Goal: Information Seeking & Learning: Learn about a topic

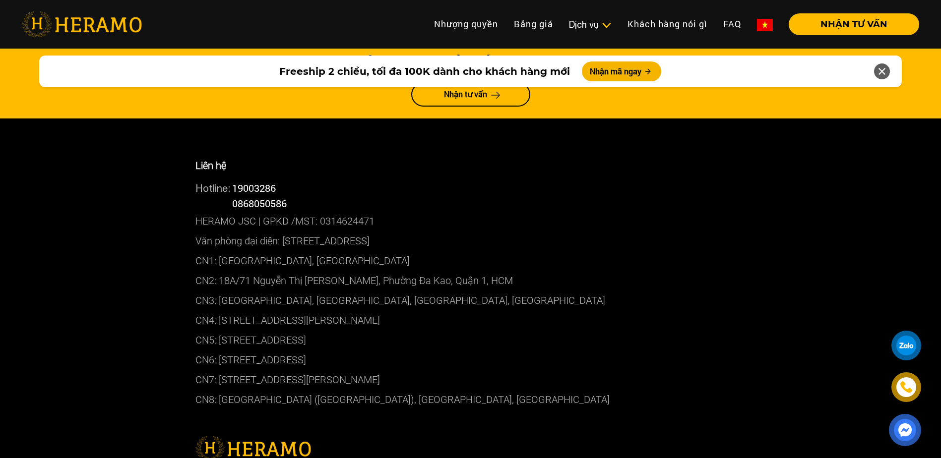
scroll to position [5287, 0]
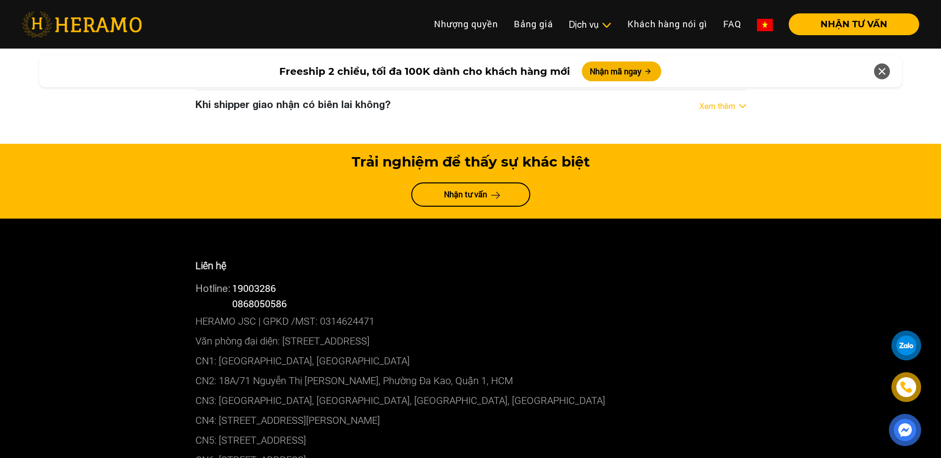
drag, startPoint x: 264, startPoint y: 361, endPoint x: 272, endPoint y: 360, distance: 8.0
click at [269, 451] on p "CN6: [STREET_ADDRESS]" at bounding box center [470, 461] width 551 height 20
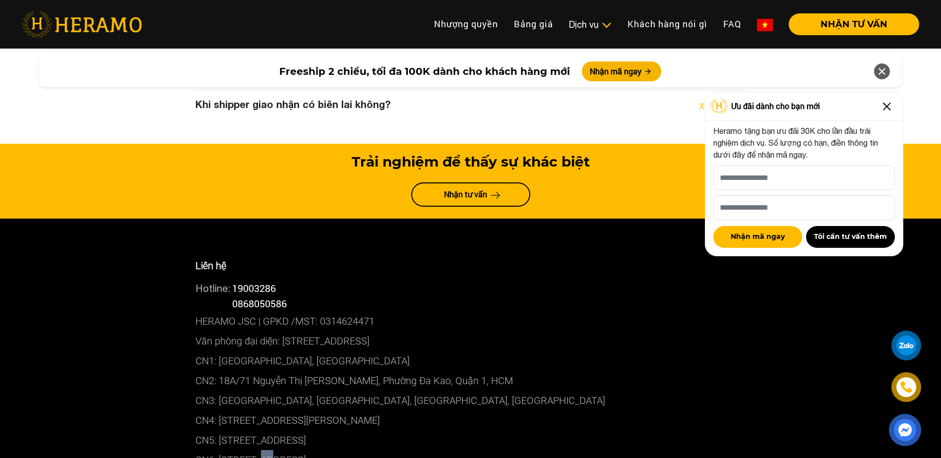
drag, startPoint x: 890, startPoint y: 105, endPoint x: 896, endPoint y: 127, distance: 22.3
click at [890, 105] on img at bounding box center [887, 107] width 16 height 16
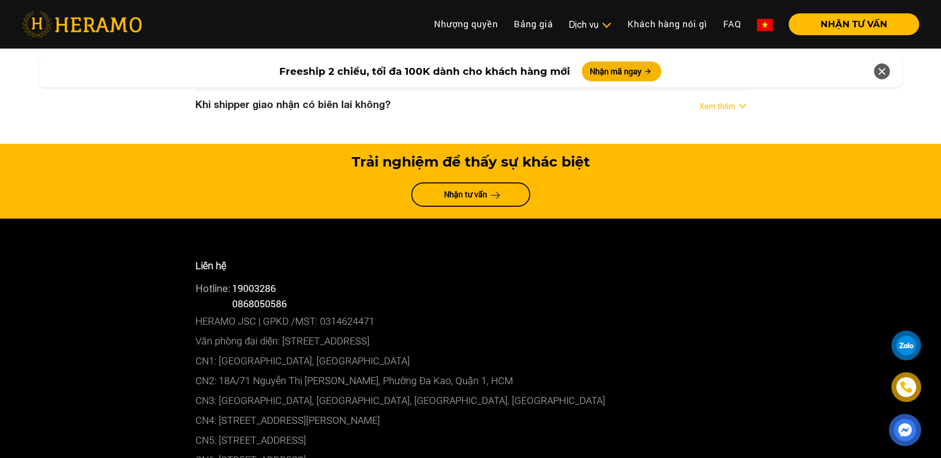
click at [909, 345] on div at bounding box center [907, 346] width 18 height 18
drag, startPoint x: 292, startPoint y: 206, endPoint x: 229, endPoint y: 209, distance: 63.1
click at [229, 296] on div "Hotline: 0868050586" at bounding box center [470, 303] width 551 height 15
copy div "0868050586"
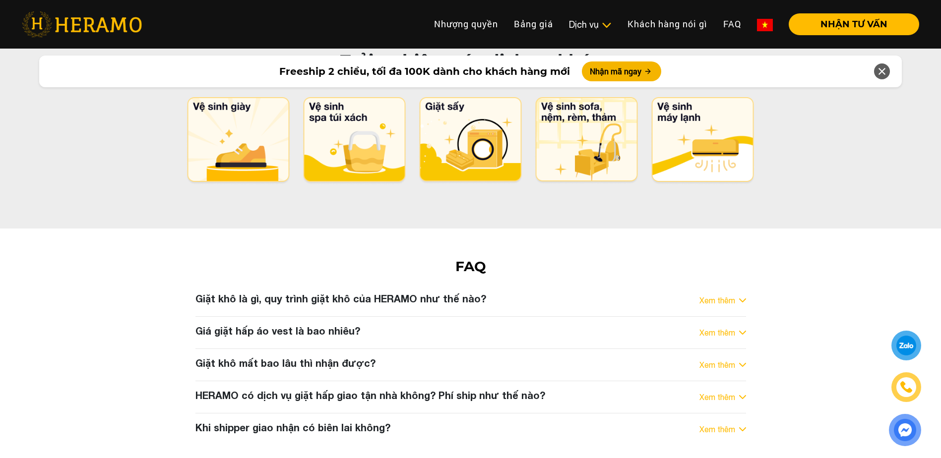
scroll to position [4940, 0]
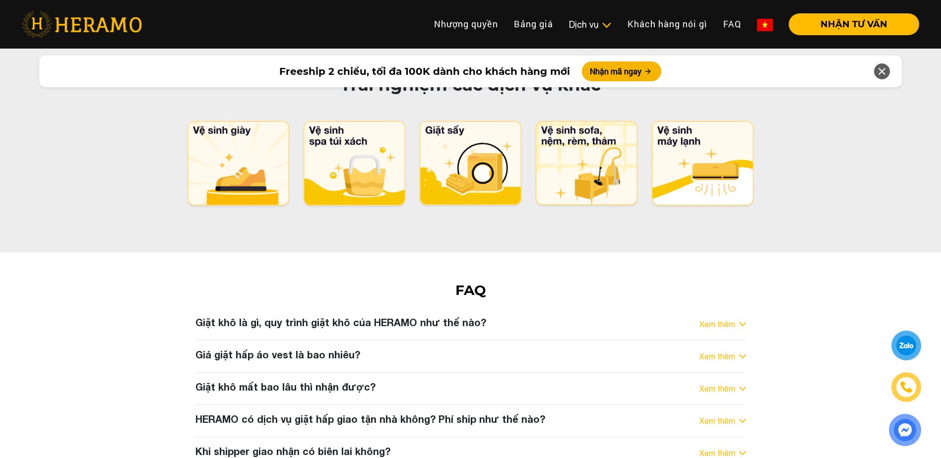
click at [744, 415] on div "Xem thêm" at bounding box center [723, 421] width 47 height 12
click at [739, 415] on div "Xem thêm" at bounding box center [723, 421] width 47 height 12
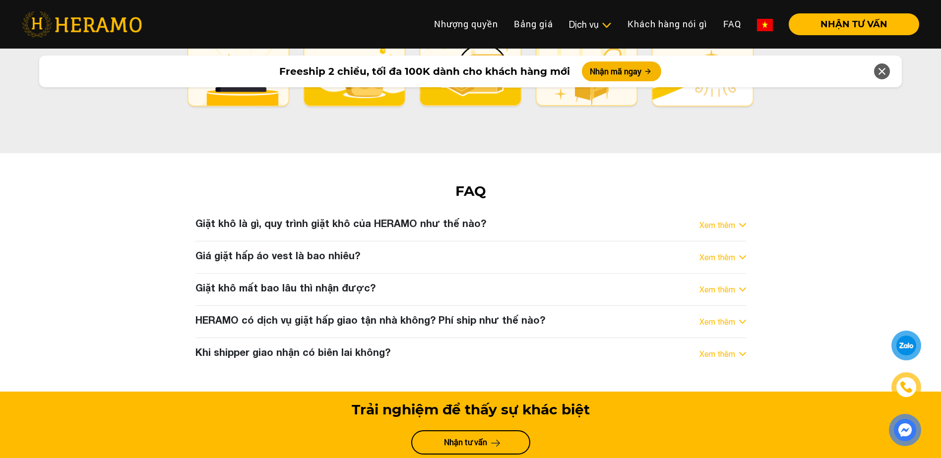
click at [714, 316] on link "Xem thêm" at bounding box center [718, 322] width 36 height 12
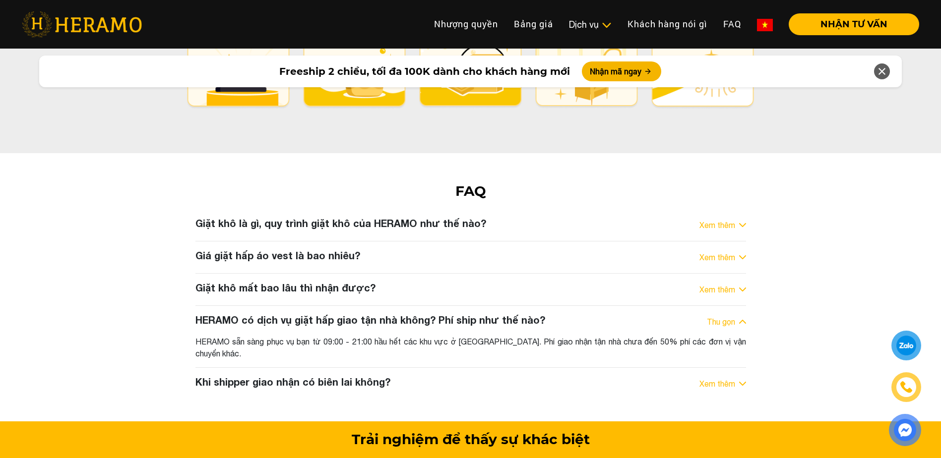
drag, startPoint x: 294, startPoint y: 239, endPoint x: 536, endPoint y: 250, distance: 242.4
click at [536, 336] on div "HERAMO sẵn sàng phục vụ bạn từ 09:00 - 21:00 hầu hết các khu vực ở [GEOGRAPHIC_…" at bounding box center [470, 348] width 551 height 24
drag, startPoint x: 536, startPoint y: 250, endPoint x: 448, endPoint y: 248, distance: 87.8
click at [448, 336] on div "HERAMO sẵn sàng phục vụ bạn từ 09:00 - 21:00 hầu hết các khu vực ở [GEOGRAPHIC_…" at bounding box center [470, 348] width 551 height 24
click at [447, 336] on div "HERAMO sẵn sàng phục vụ bạn từ 09:00 - 21:00 hầu hết các khu vực ở [GEOGRAPHIC_…" at bounding box center [470, 348] width 551 height 24
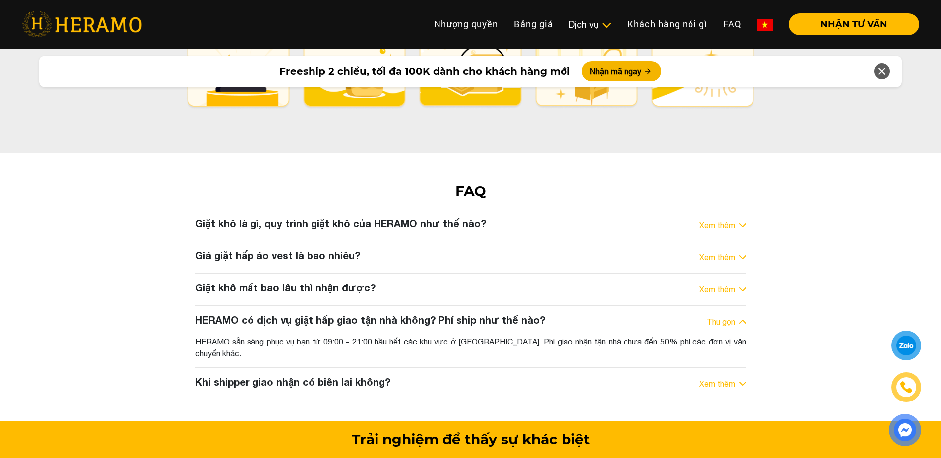
click at [508, 336] on div "HERAMO sẵn sàng phục vụ bạn từ 09:00 - 21:00 hầu hết các khu vực ở [GEOGRAPHIC_…" at bounding box center [470, 348] width 551 height 24
click at [519, 336] on div "HERAMO sẵn sàng phục vụ bạn từ 09:00 - 21:00 hầu hết các khu vực ở [GEOGRAPHIC_…" at bounding box center [470, 348] width 551 height 24
drag, startPoint x: 519, startPoint y: 237, endPoint x: 335, endPoint y: 275, distance: 188.5
click at [335, 275] on div "Giặt khô là gì, quy trình giặt khô của HERAMO như thế nào? Xem thêm Giặt khô là…" at bounding box center [471, 304] width 566 height 175
click at [733, 378] on link "Xem thêm" at bounding box center [718, 384] width 36 height 12
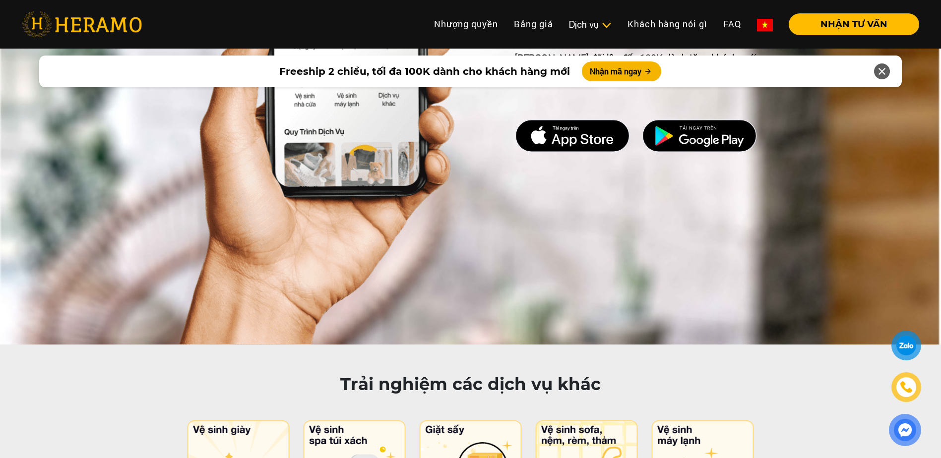
scroll to position [4692, 0]
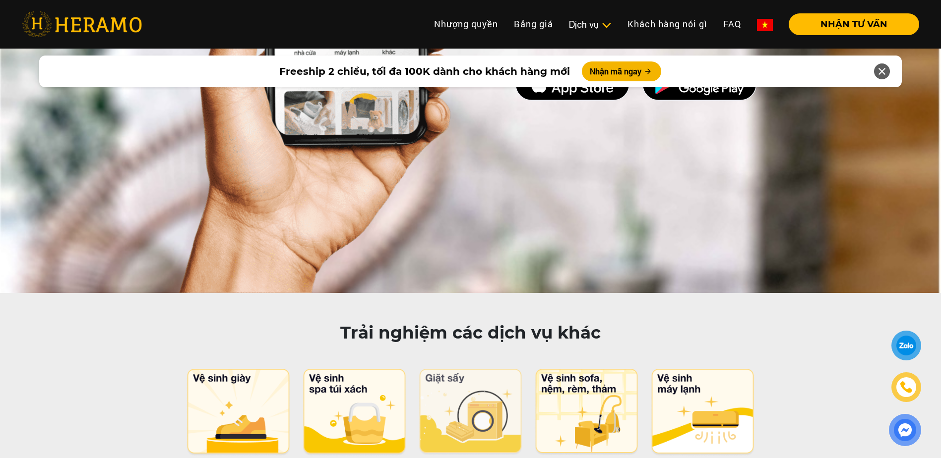
click at [481, 369] on img at bounding box center [470, 412] width 105 height 87
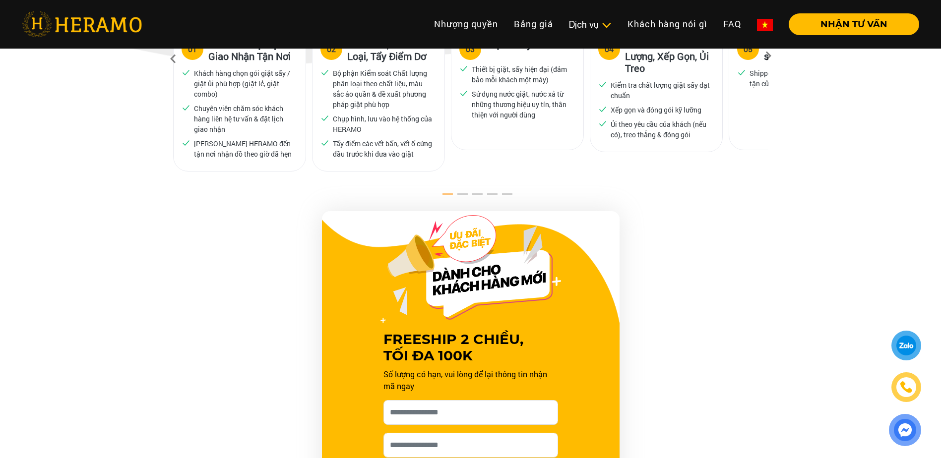
scroll to position [645, 0]
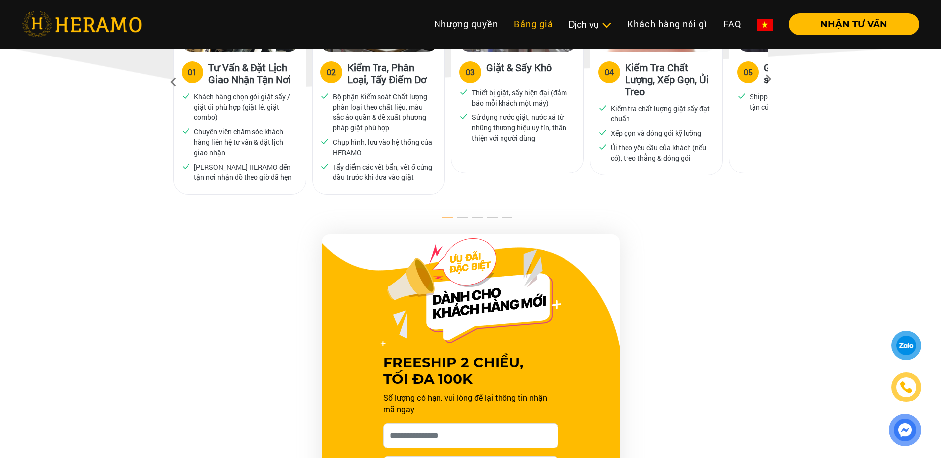
click at [534, 20] on link "Bảng giá" at bounding box center [533, 23] width 55 height 21
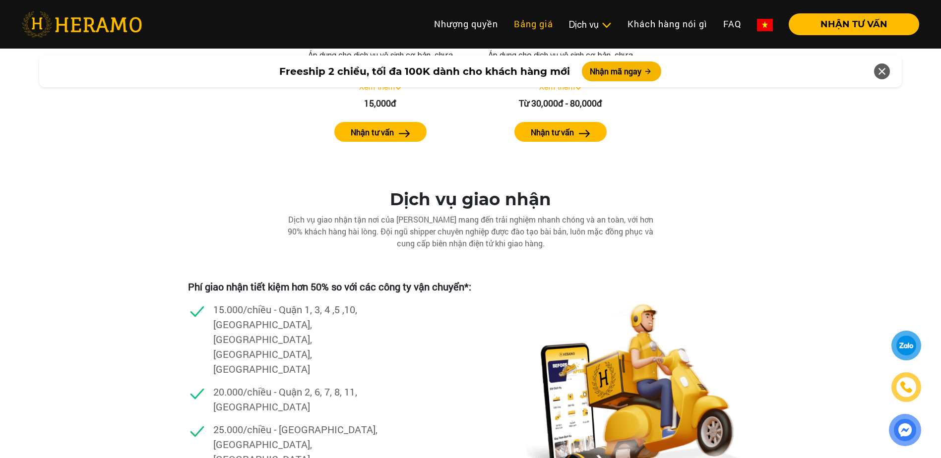
scroll to position [1900, 0]
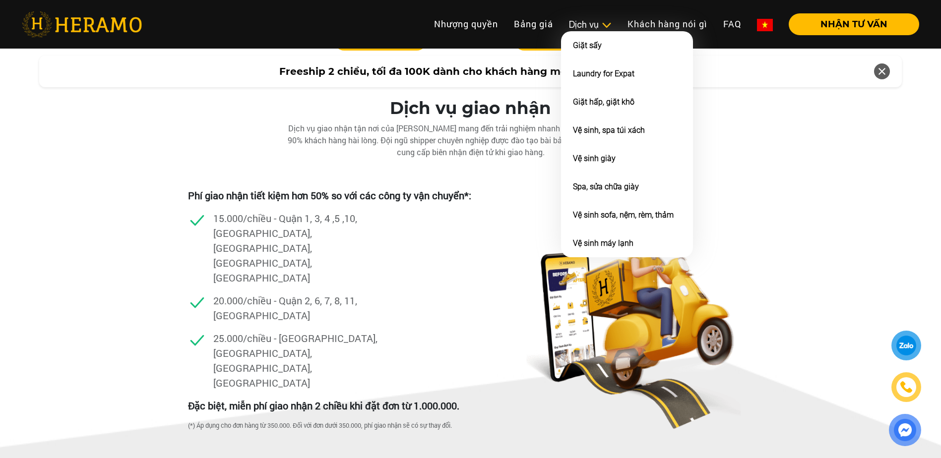
click at [597, 30] on div "Dịch vụ" at bounding box center [590, 24] width 43 height 13
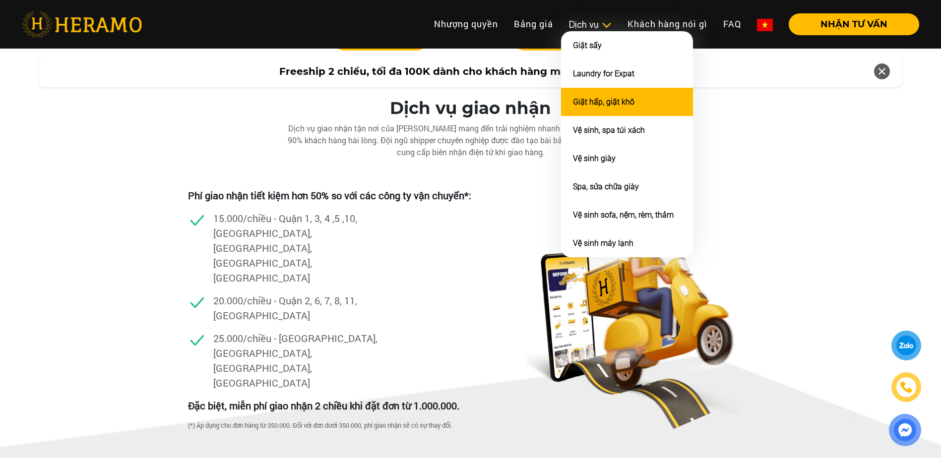
click at [623, 101] on link "Giặt hấp, giặt khô" at bounding box center [604, 101] width 62 height 9
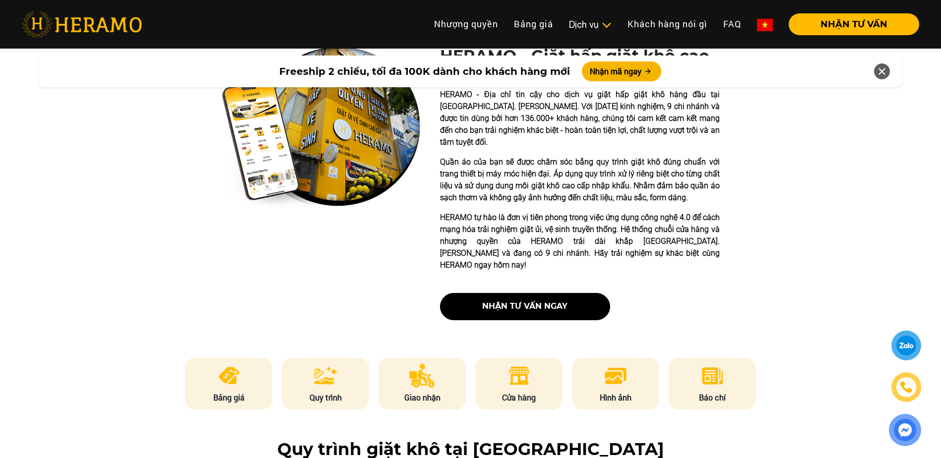
scroll to position [397, 0]
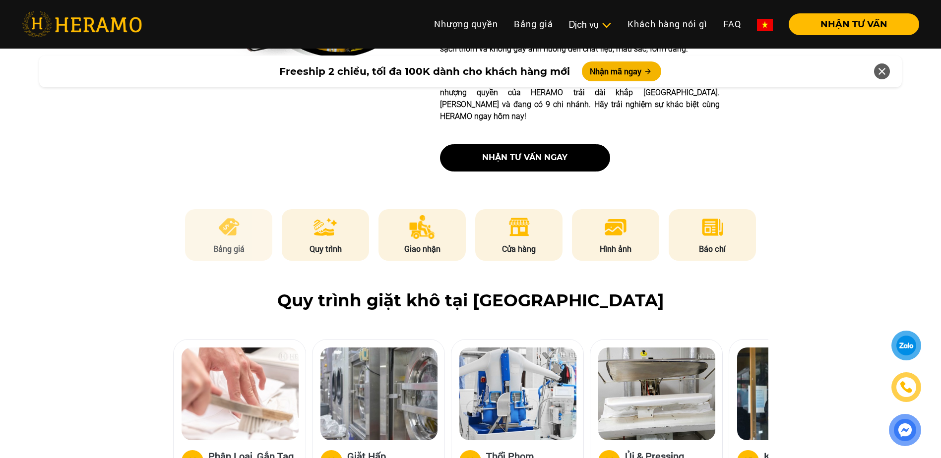
click at [219, 243] on p "Bảng giá" at bounding box center [228, 249] width 87 height 12
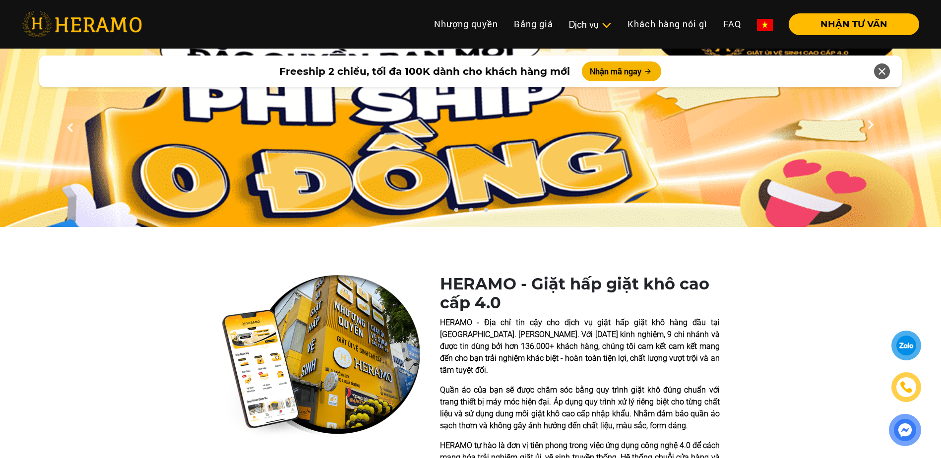
scroll to position [0, 0]
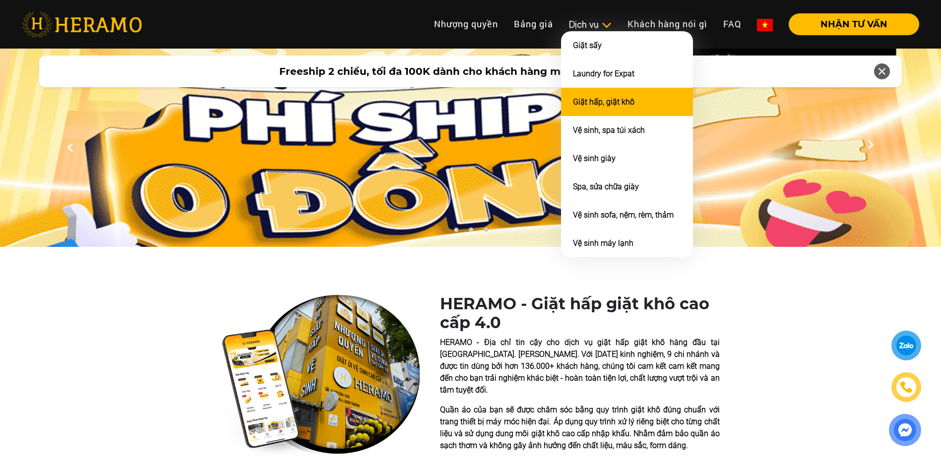
click at [608, 101] on link "Giặt hấp, giặt khô" at bounding box center [604, 101] width 62 height 9
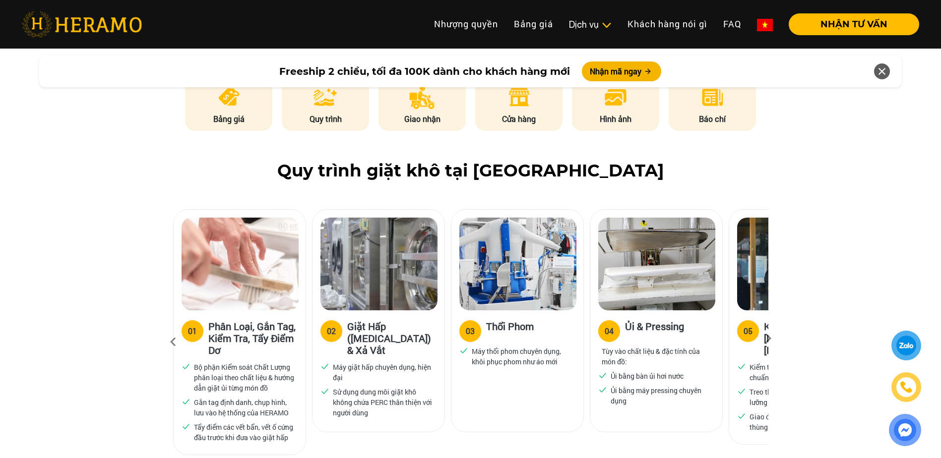
scroll to position [614, 0]
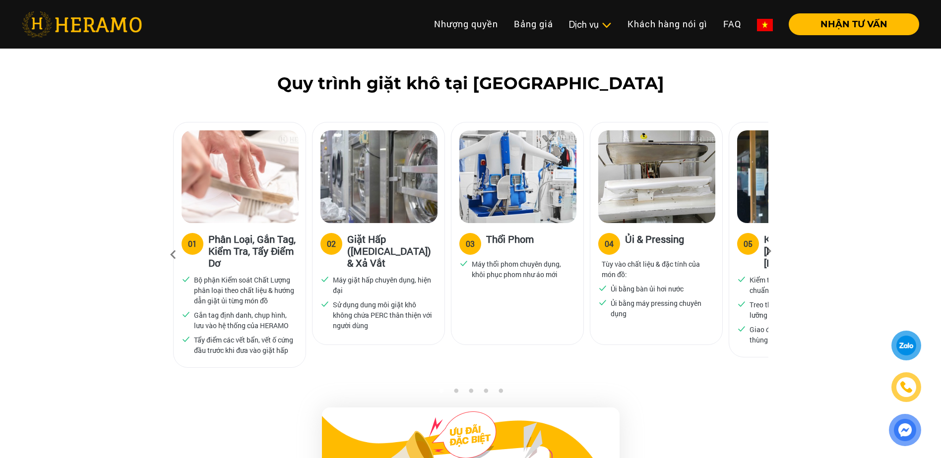
click at [769, 252] on icon at bounding box center [769, 255] width 18 height 6
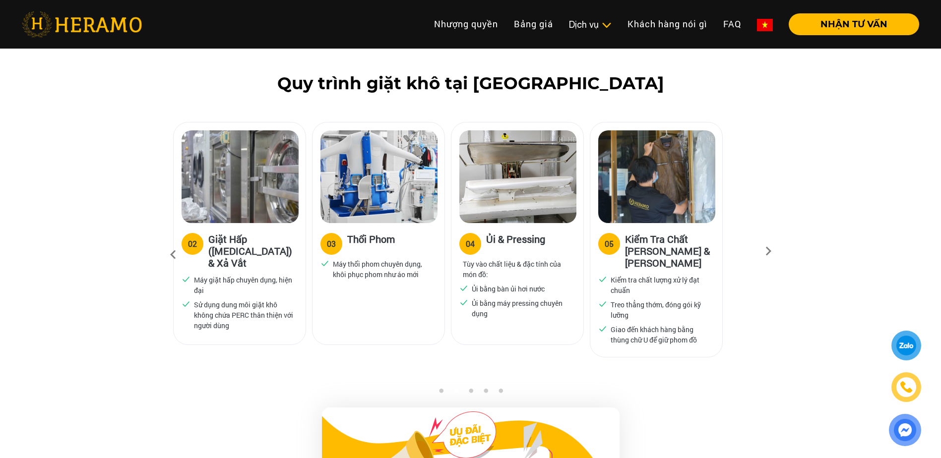
click at [770, 252] on icon at bounding box center [769, 255] width 18 height 6
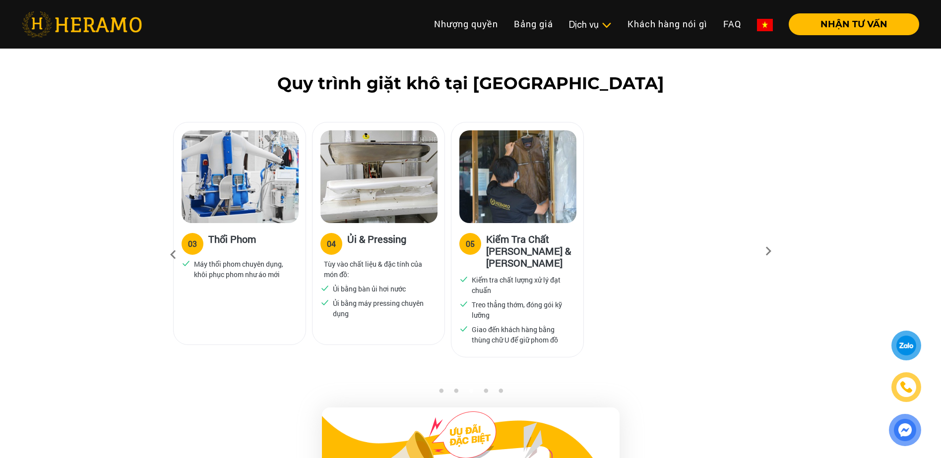
click at [770, 252] on icon at bounding box center [769, 255] width 18 height 6
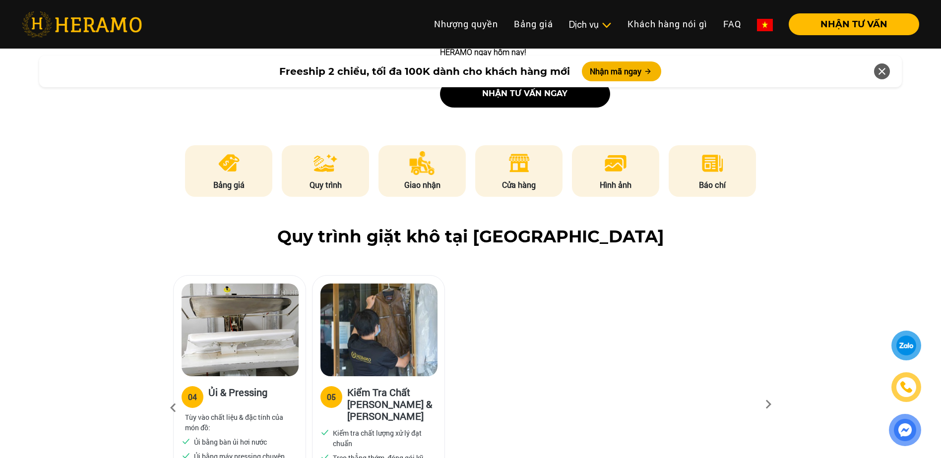
scroll to position [366, 0]
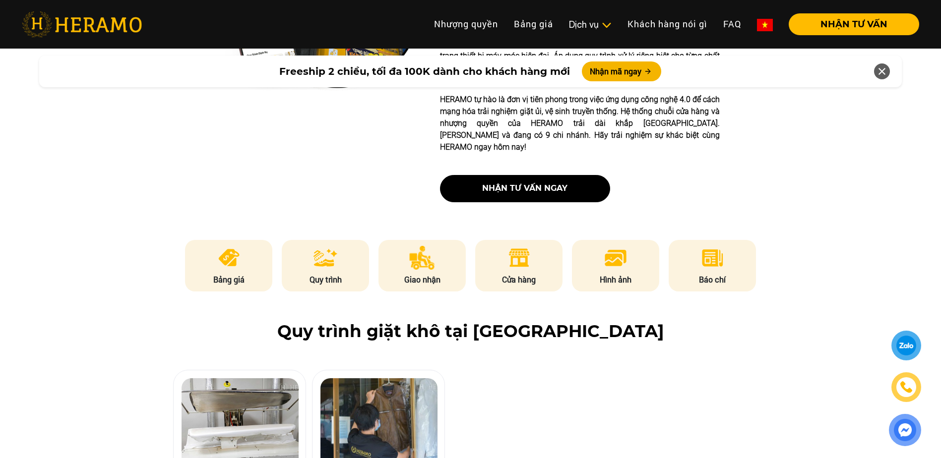
click at [399, 322] on h2 "Quy trình giặt khô tại [GEOGRAPHIC_DATA]" at bounding box center [471, 332] width 898 height 20
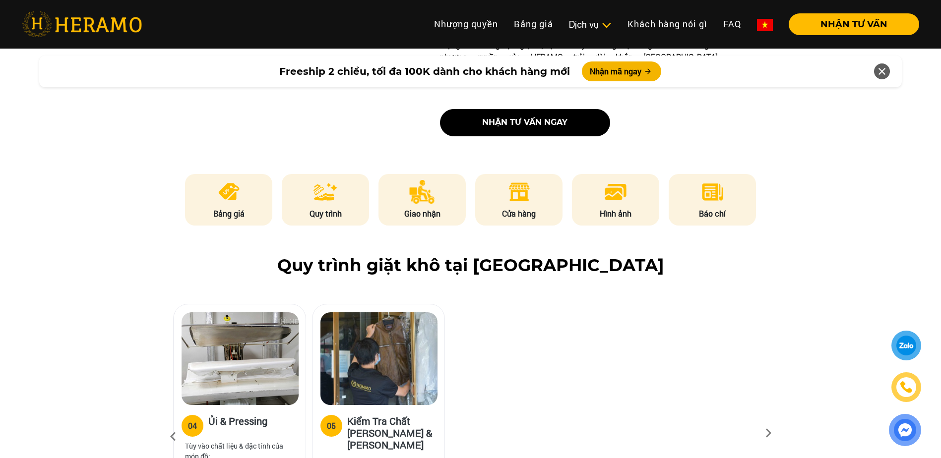
scroll to position [465, 0]
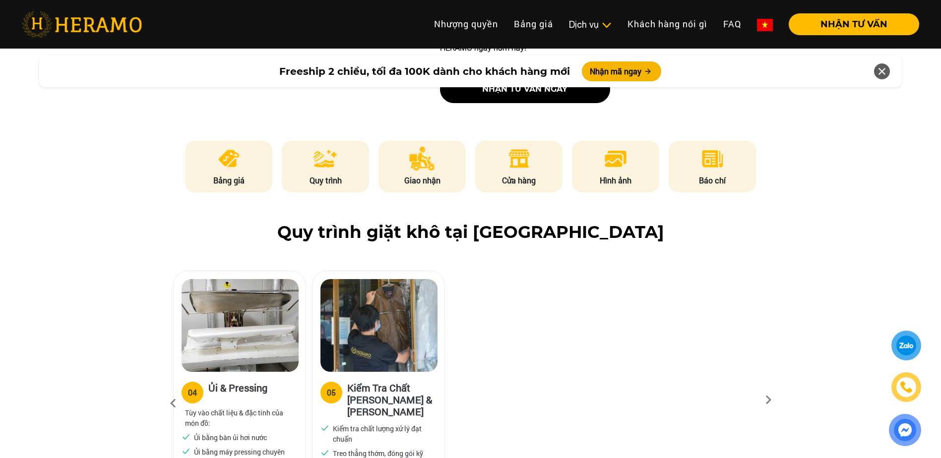
click at [176, 390] on icon at bounding box center [173, 403] width 18 height 27
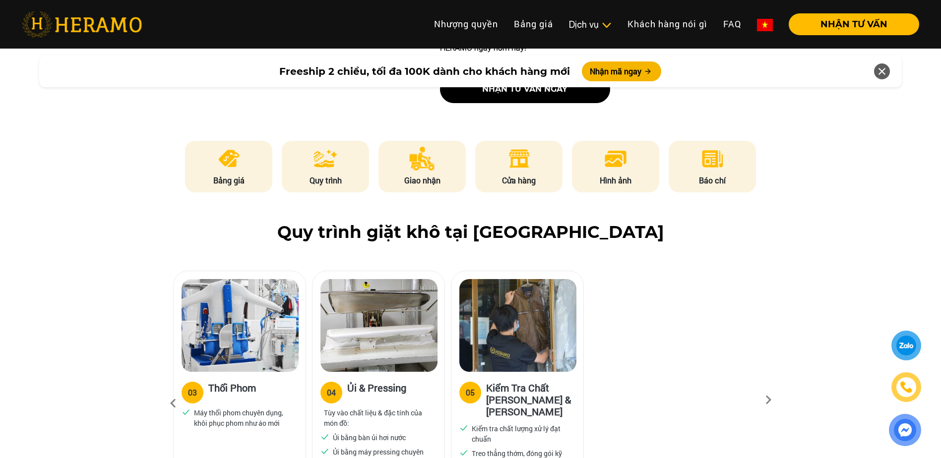
click at [176, 390] on icon at bounding box center [173, 403] width 18 height 27
click at [173, 390] on icon at bounding box center [173, 403] width 18 height 27
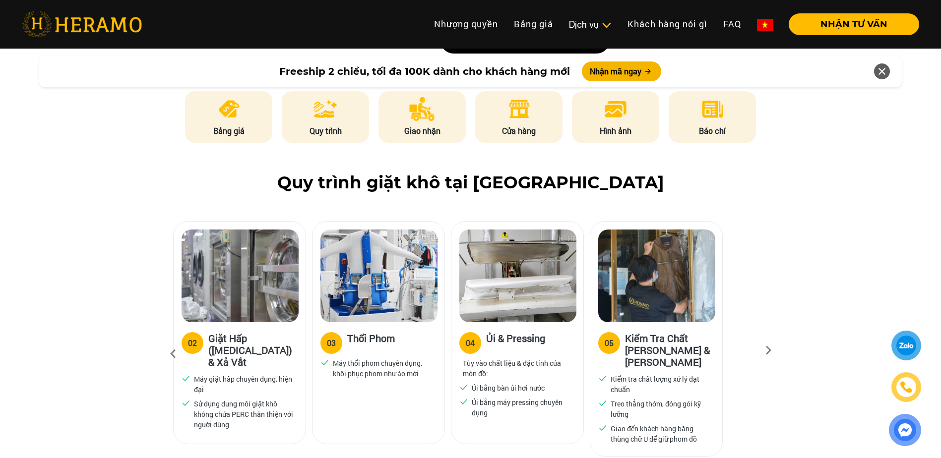
scroll to position [614, 0]
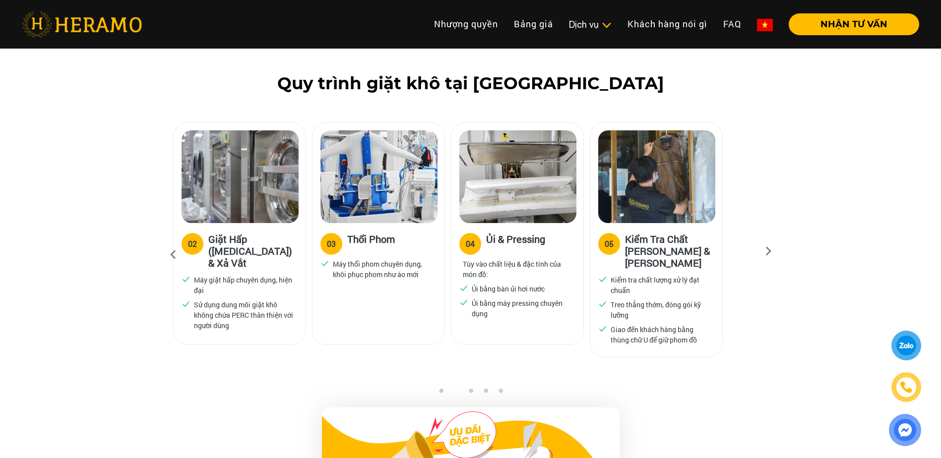
click at [171, 242] on icon at bounding box center [173, 255] width 18 height 27
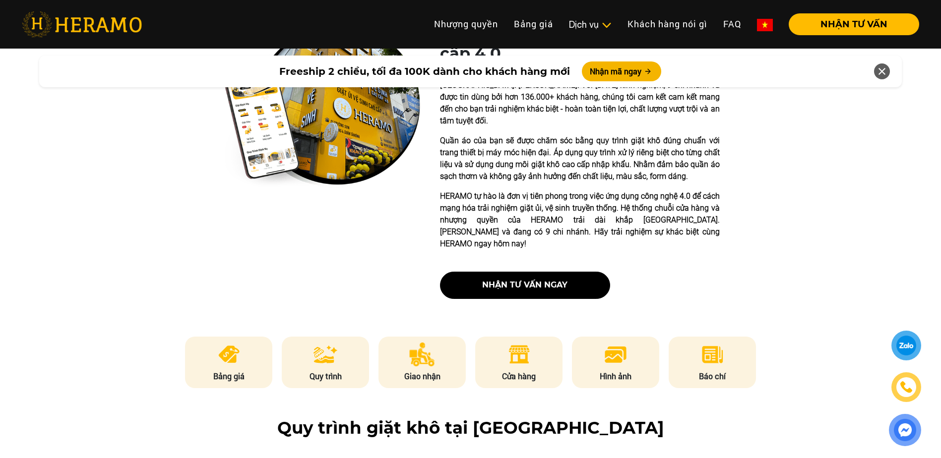
scroll to position [267, 0]
